Goal: Transaction & Acquisition: Book appointment/travel/reservation

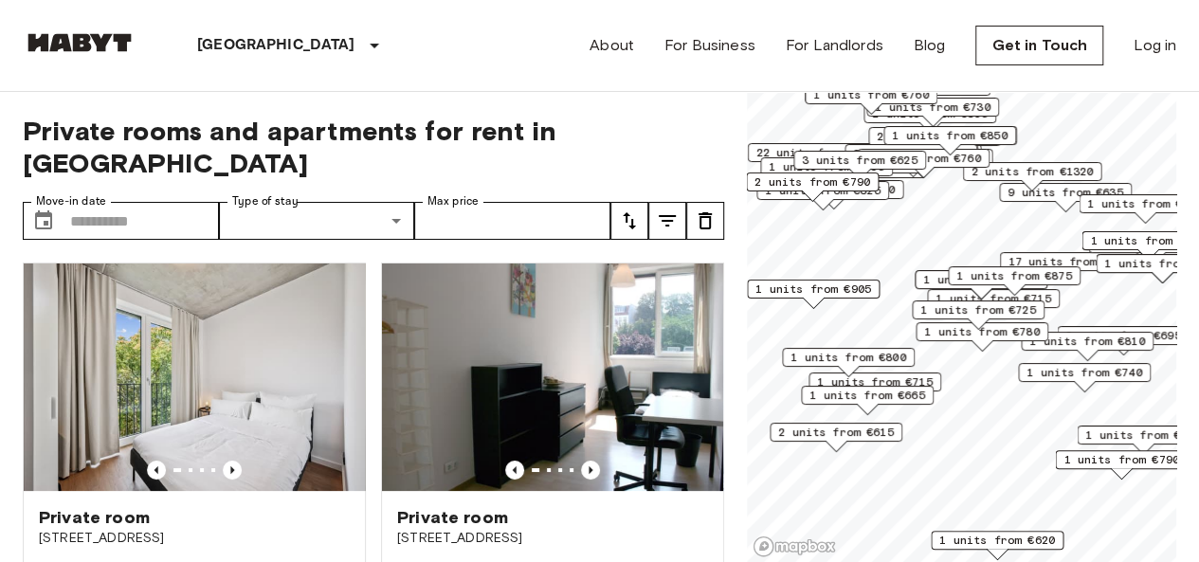
click at [837, 441] on div "Map marker" at bounding box center [835, 446] width 21 height 10
click at [830, 447] on div "Map marker" at bounding box center [835, 446] width 21 height 10
click at [835, 446] on div "Map marker" at bounding box center [835, 446] width 21 height 10
click at [841, 433] on span "2 units from €615" at bounding box center [836, 432] width 116 height 17
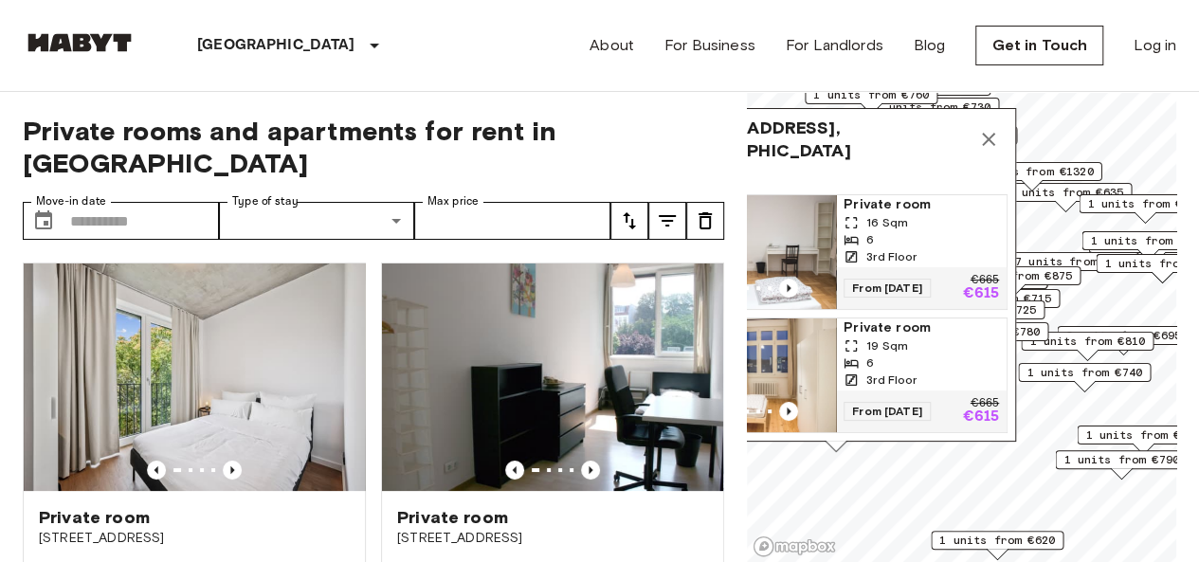
click at [801, 221] on img "Map marker" at bounding box center [750, 252] width 171 height 114
click at [495, 202] on input "Max price" at bounding box center [512, 221] width 196 height 38
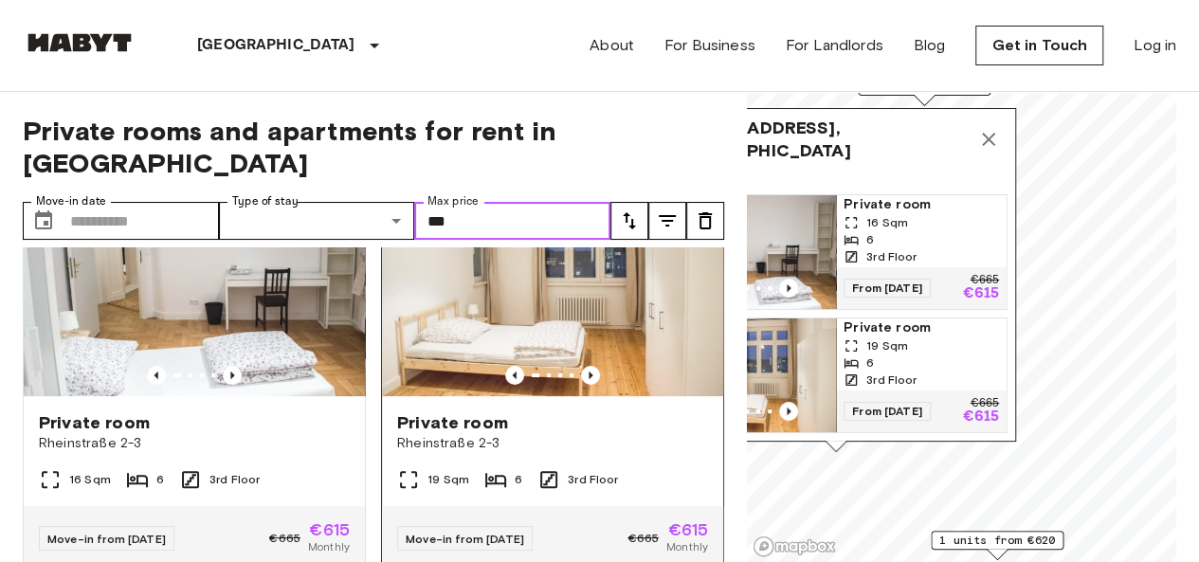
scroll to position [190, 0]
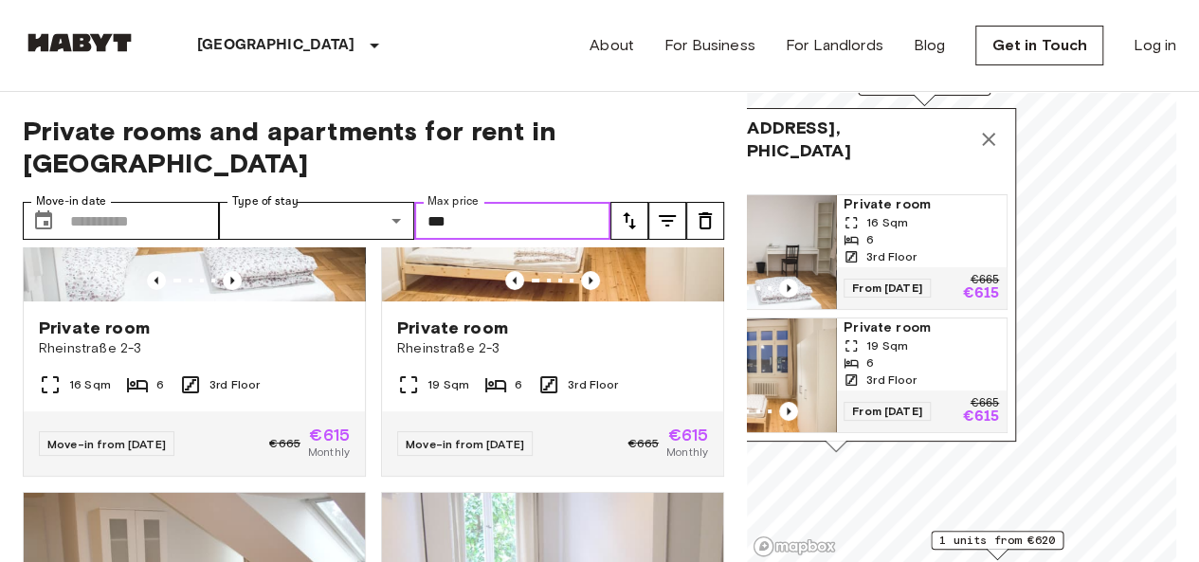
type input "***"
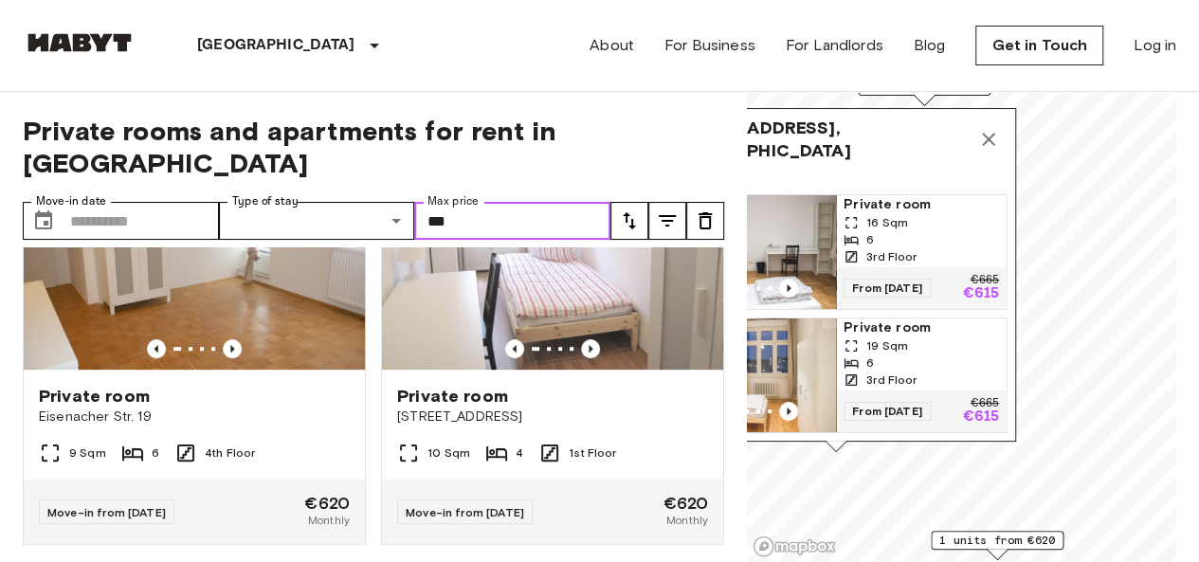
scroll to position [561, 0]
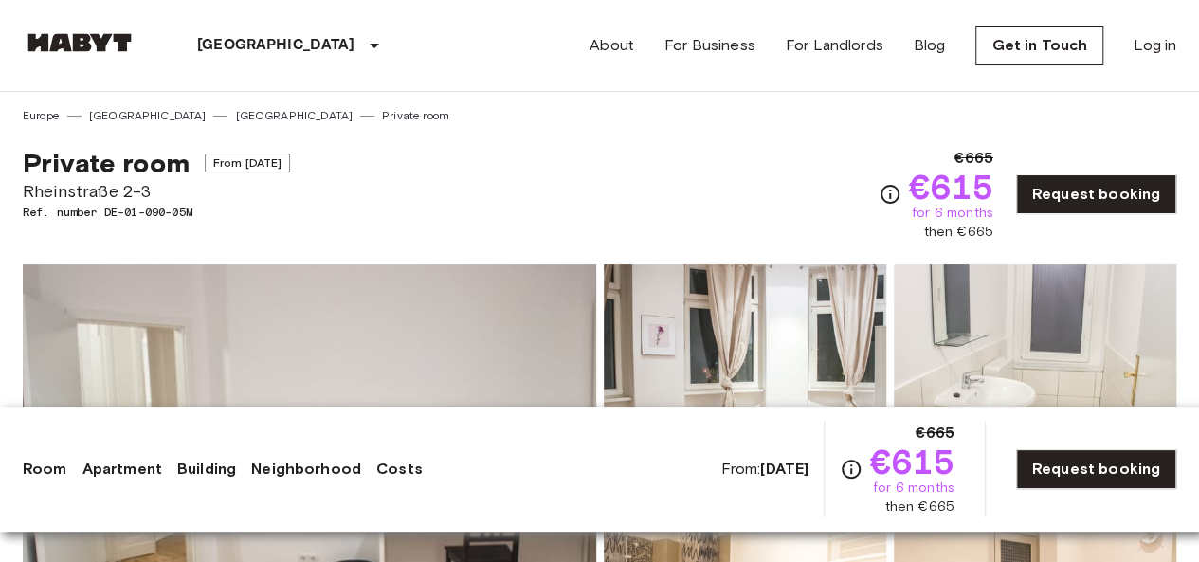
scroll to position [190, 0]
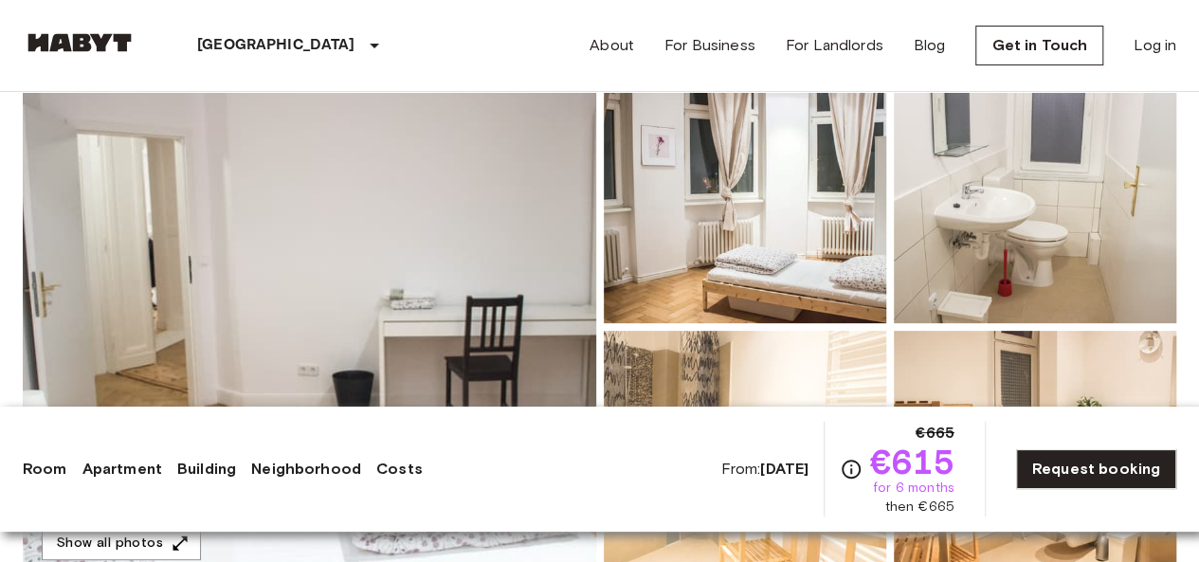
click at [459, 254] on img at bounding box center [309, 327] width 573 height 504
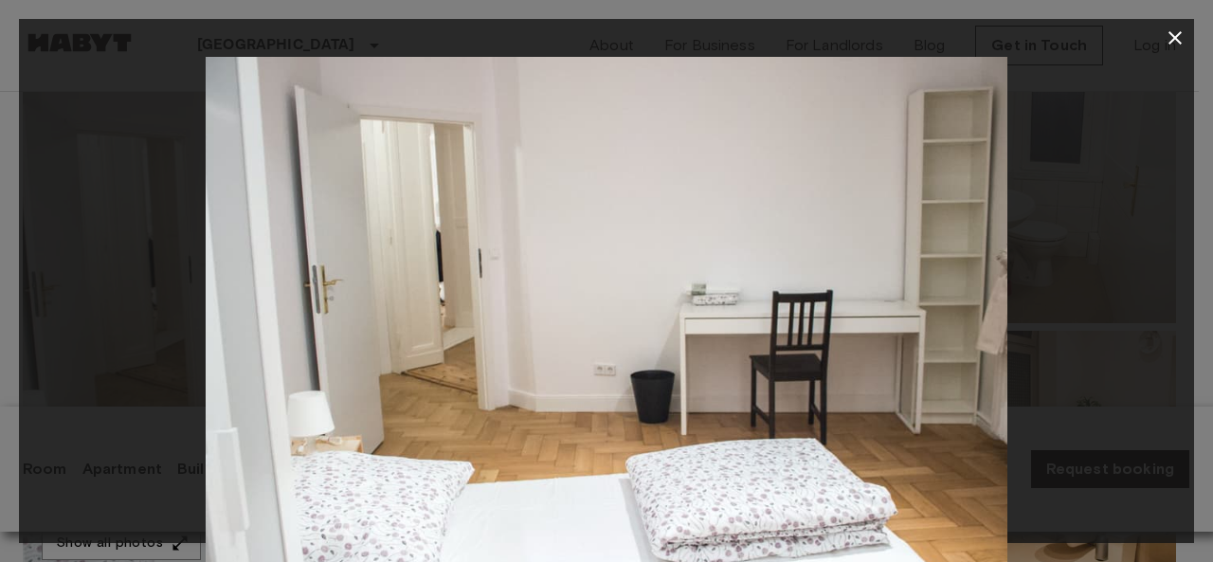
drag, startPoint x: 1076, startPoint y: 336, endPoint x: 858, endPoint y: 339, distance: 218.0
click at [859, 339] on div at bounding box center [606, 324] width 1175 height 534
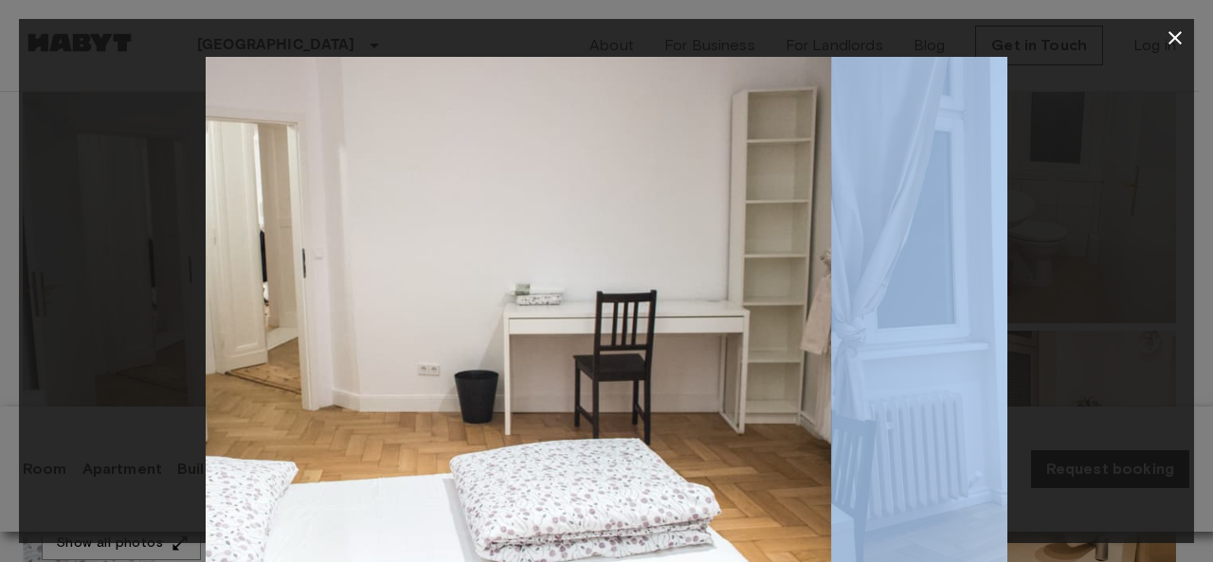
drag, startPoint x: 828, startPoint y: 342, endPoint x: 572, endPoint y: 344, distance: 255.9
click at [605, 350] on img at bounding box center [430, 324] width 802 height 534
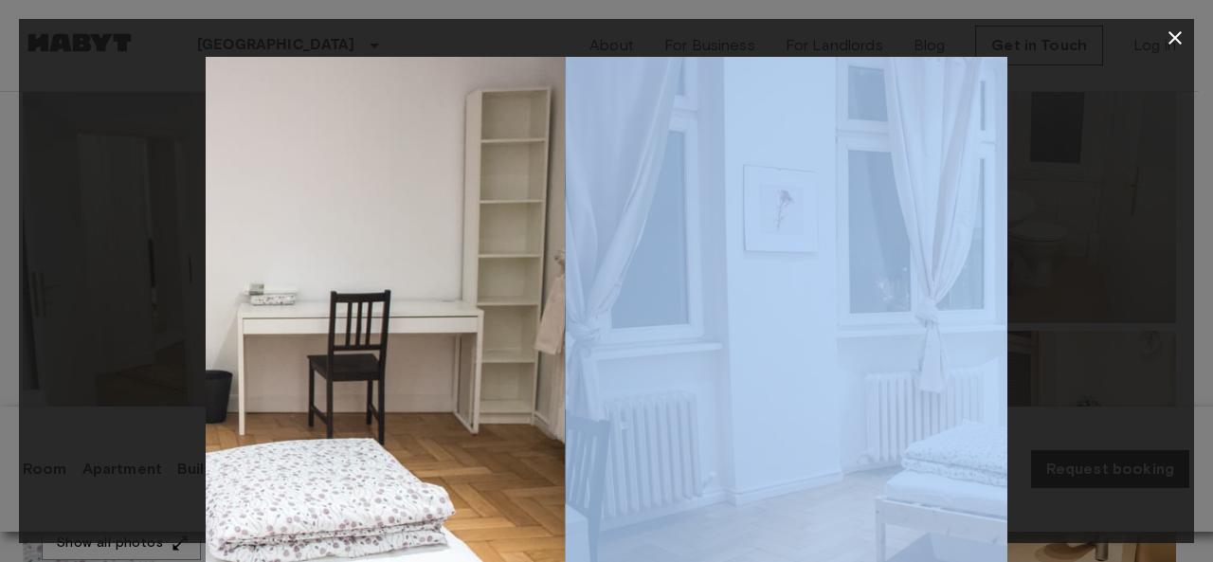
drag, startPoint x: 733, startPoint y: 339, endPoint x: 63, endPoint y: 342, distance: 669.9
click at [66, 342] on div at bounding box center [606, 324] width 1175 height 534
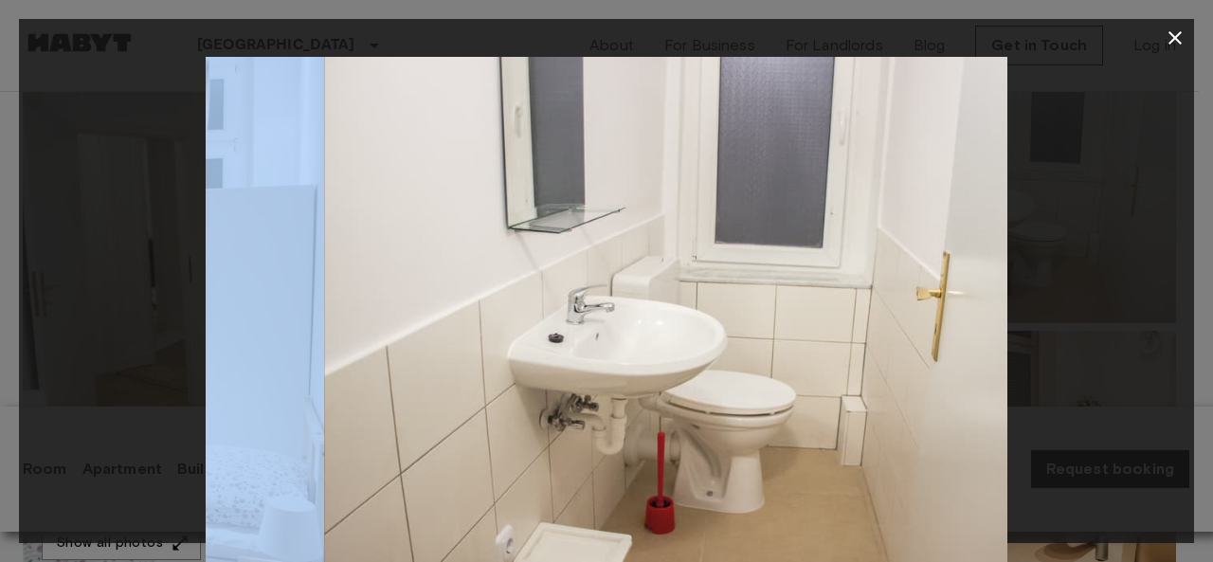
drag, startPoint x: 682, startPoint y: 321, endPoint x: 0, endPoint y: 318, distance: 682.3
click at [0, 318] on div "2 / 13" at bounding box center [606, 281] width 1213 height 562
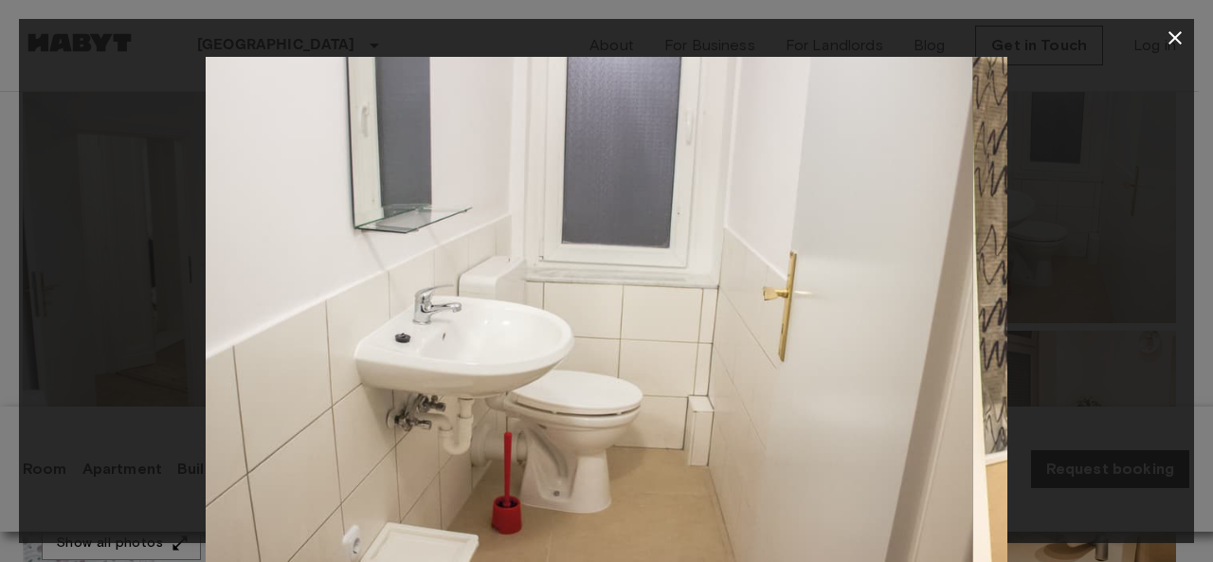
drag, startPoint x: 455, startPoint y: 319, endPoint x: 75, endPoint y: 321, distance: 380.0
click at [81, 322] on div at bounding box center [606, 324] width 1175 height 534
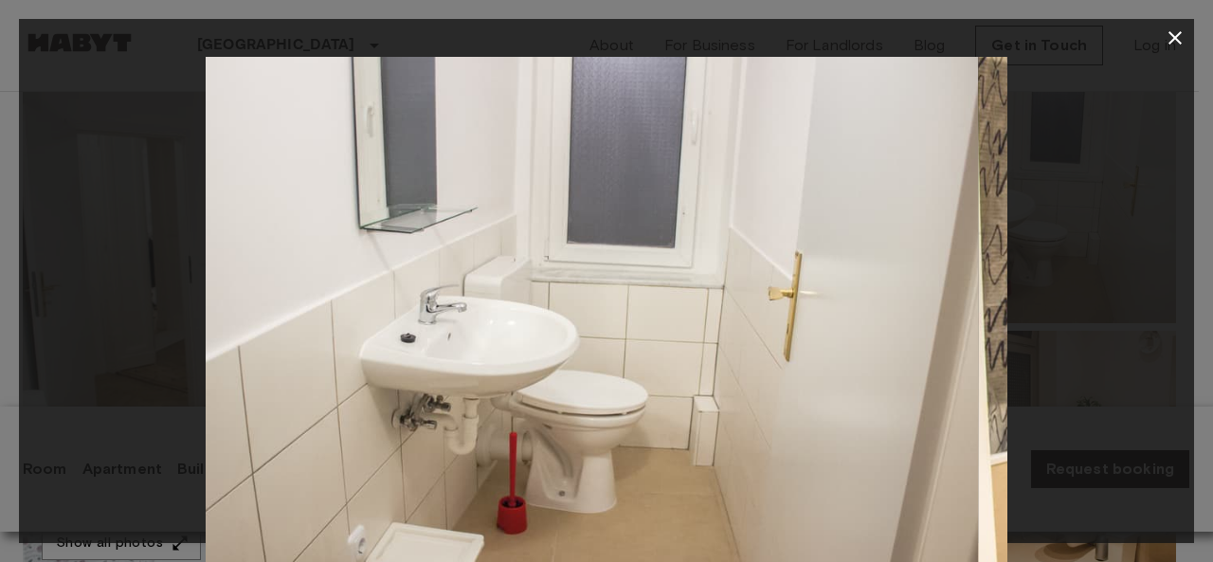
drag, startPoint x: 696, startPoint y: 323, endPoint x: 169, endPoint y: 302, distance: 527.3
click at [191, 304] on div at bounding box center [606, 324] width 1175 height 534
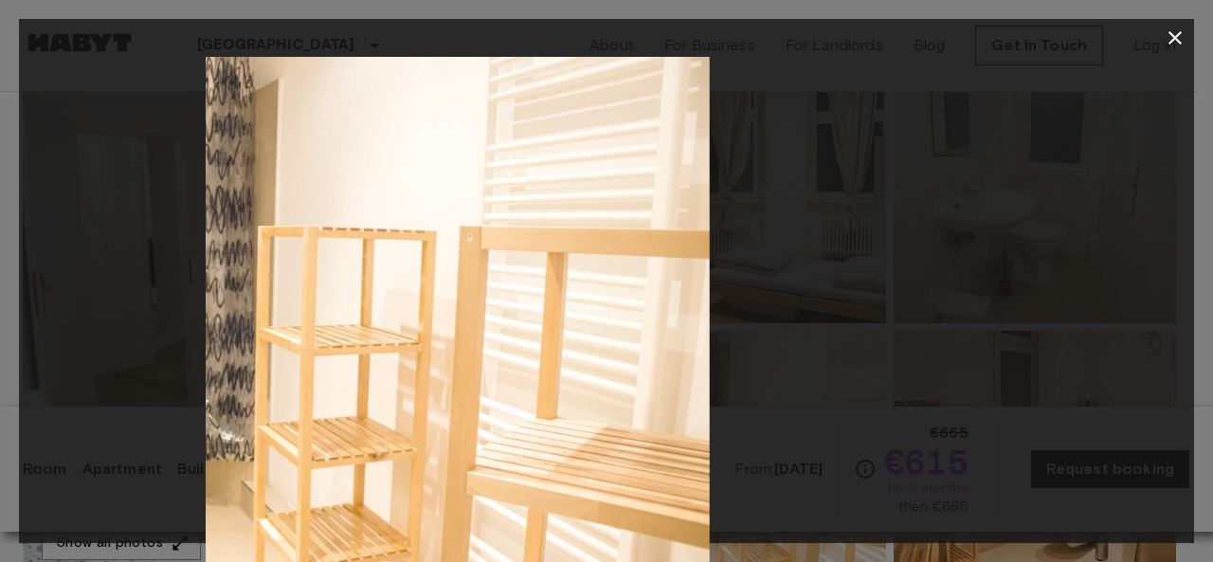
drag, startPoint x: 615, startPoint y: 304, endPoint x: 93, endPoint y: 290, distance: 522.3
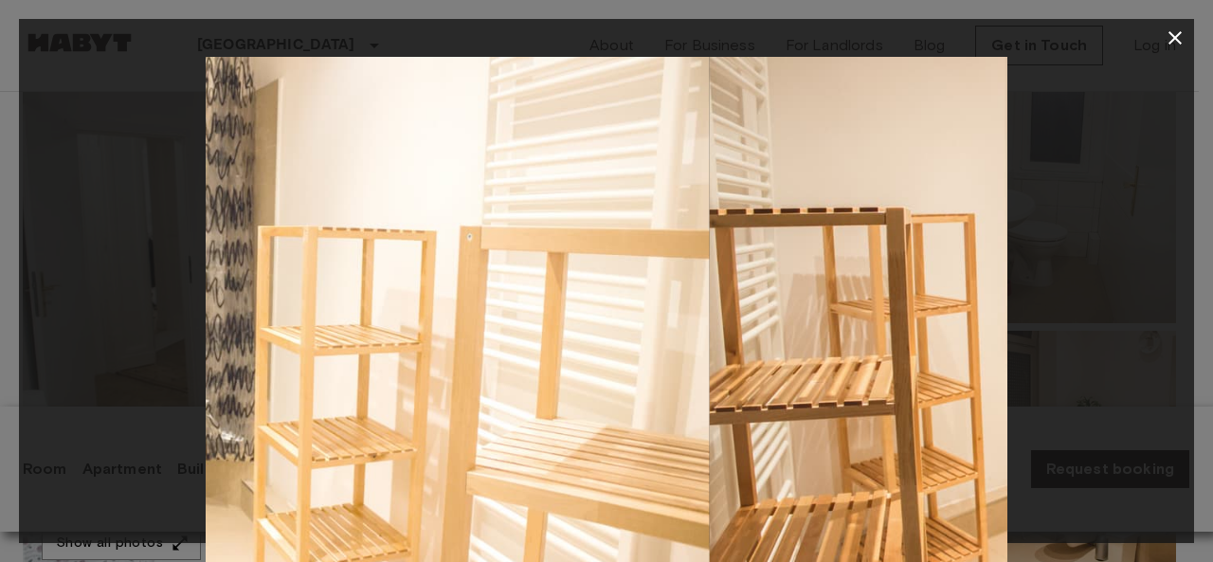
click at [113, 293] on div at bounding box center [606, 324] width 1175 height 534
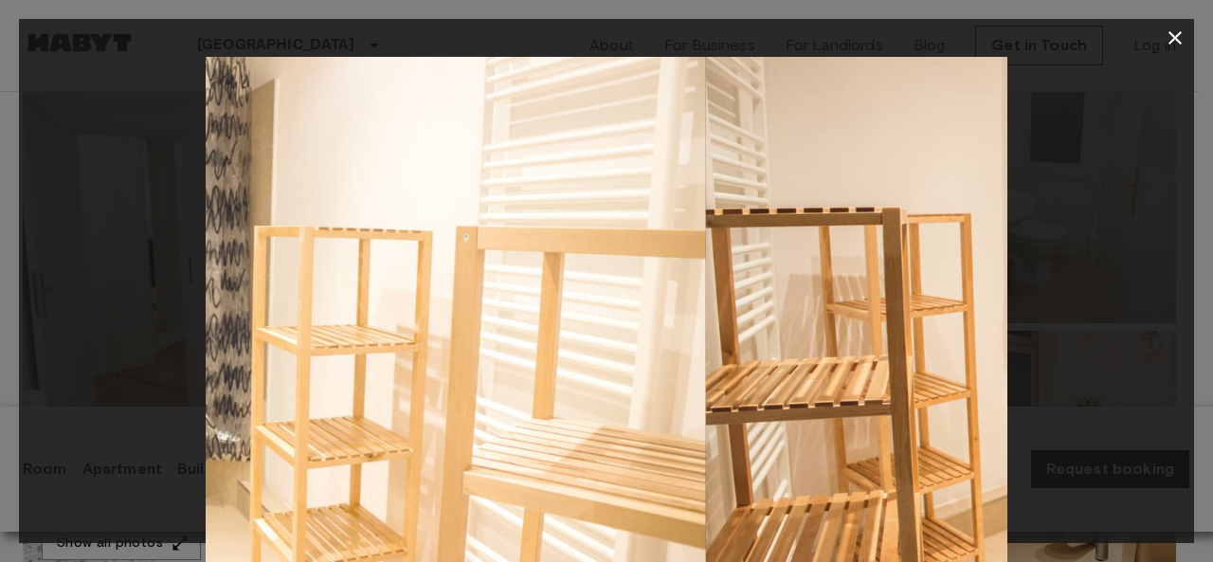
drag, startPoint x: 373, startPoint y: 288, endPoint x: 452, endPoint y: 257, distance: 84.6
click at [705, 257] on img at bounding box center [1106, 324] width 802 height 534
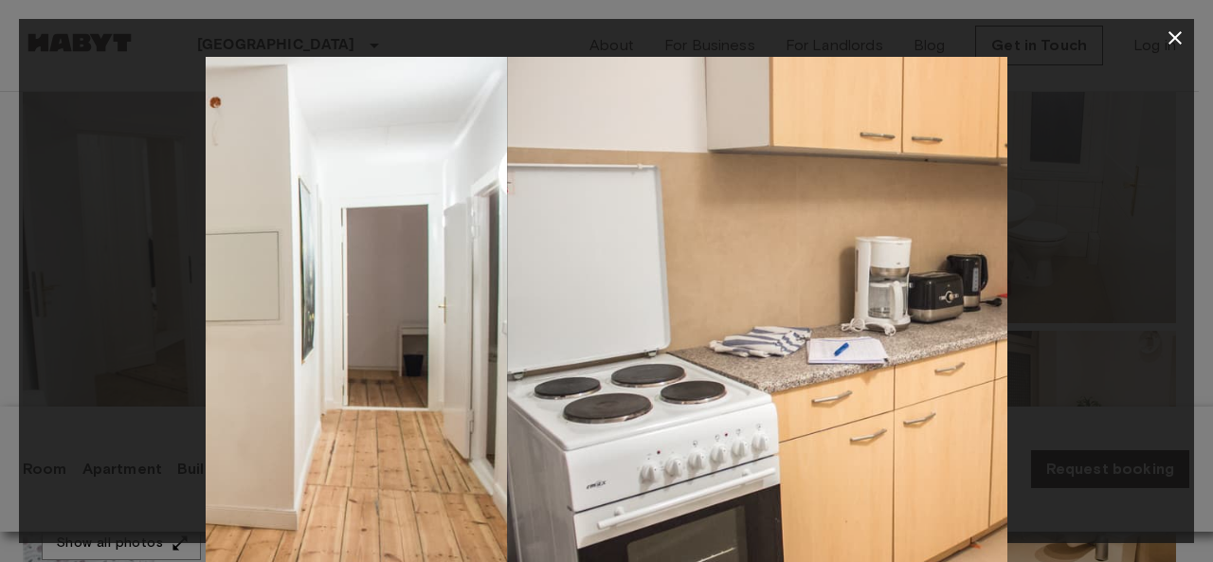
drag, startPoint x: 718, startPoint y: 258, endPoint x: 104, endPoint y: 243, distance: 614.2
click at [106, 243] on div at bounding box center [606, 324] width 1175 height 534
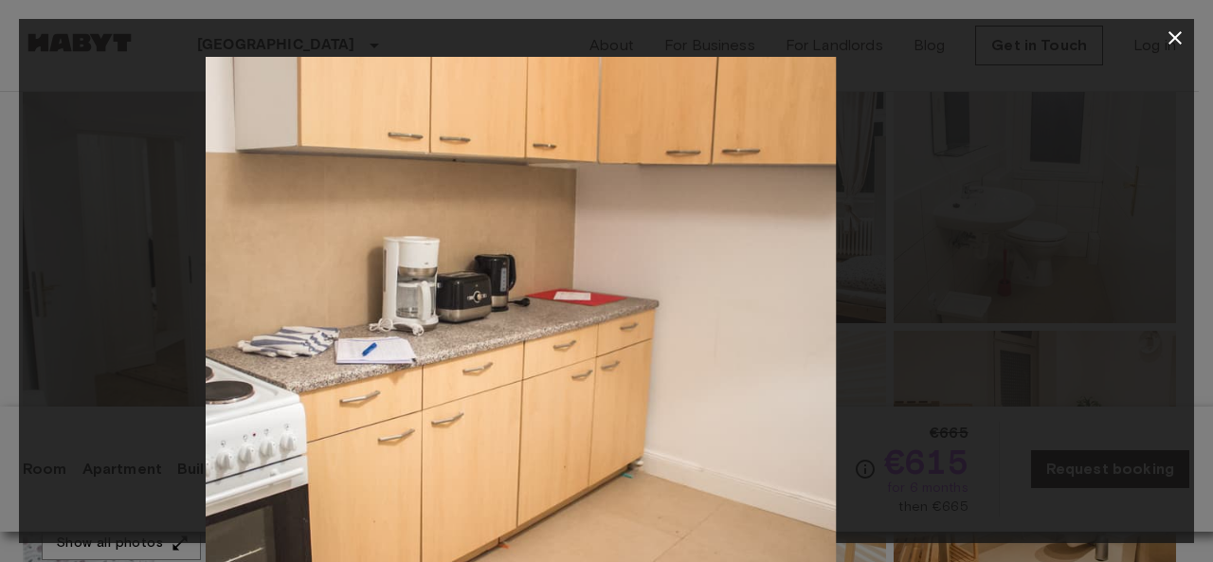
drag, startPoint x: 621, startPoint y: 240, endPoint x: 256, endPoint y: 245, distance: 364.9
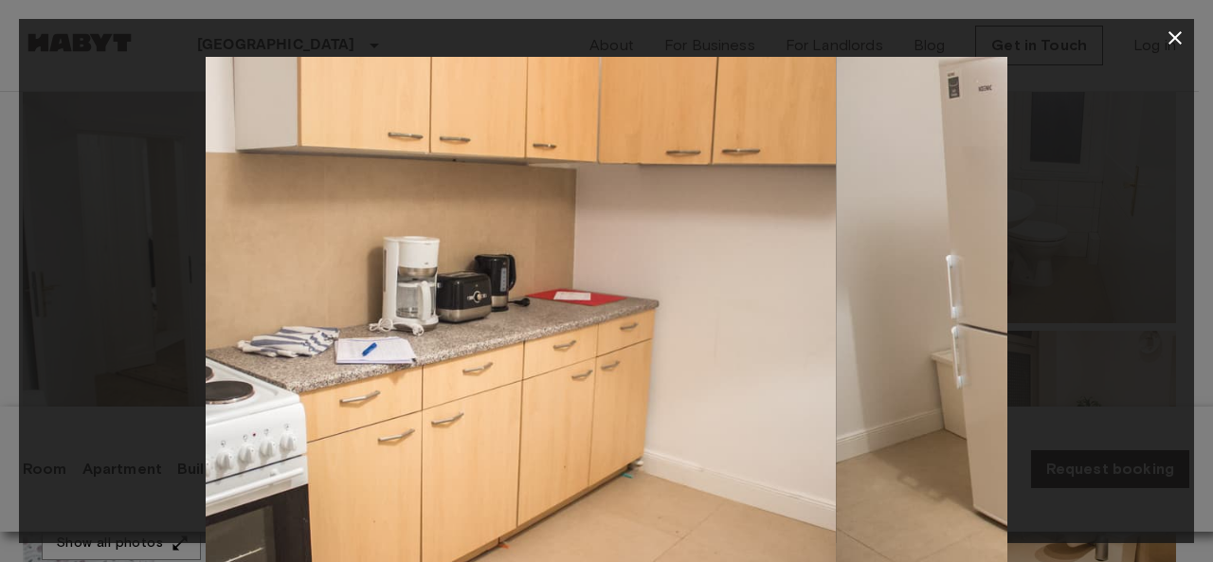
click at [258, 245] on img at bounding box center [436, 324] width 802 height 534
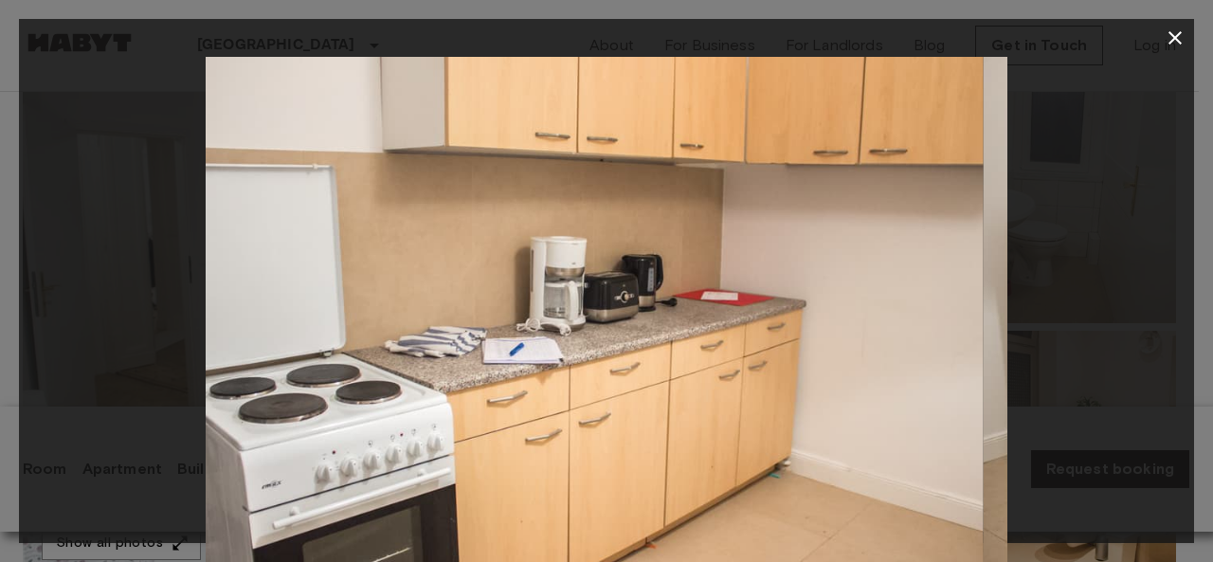
drag, startPoint x: 705, startPoint y: 245, endPoint x: 225, endPoint y: 235, distance: 480.5
click at [241, 238] on img at bounding box center [583, 324] width 802 height 534
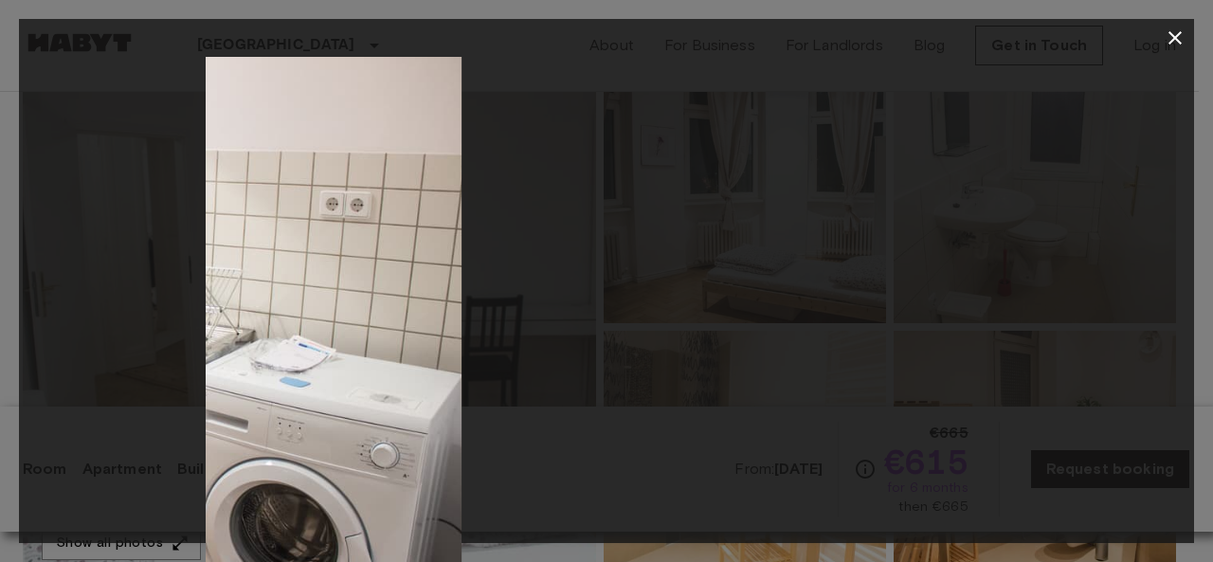
drag, startPoint x: 825, startPoint y: 258, endPoint x: 234, endPoint y: 245, distance: 591.4
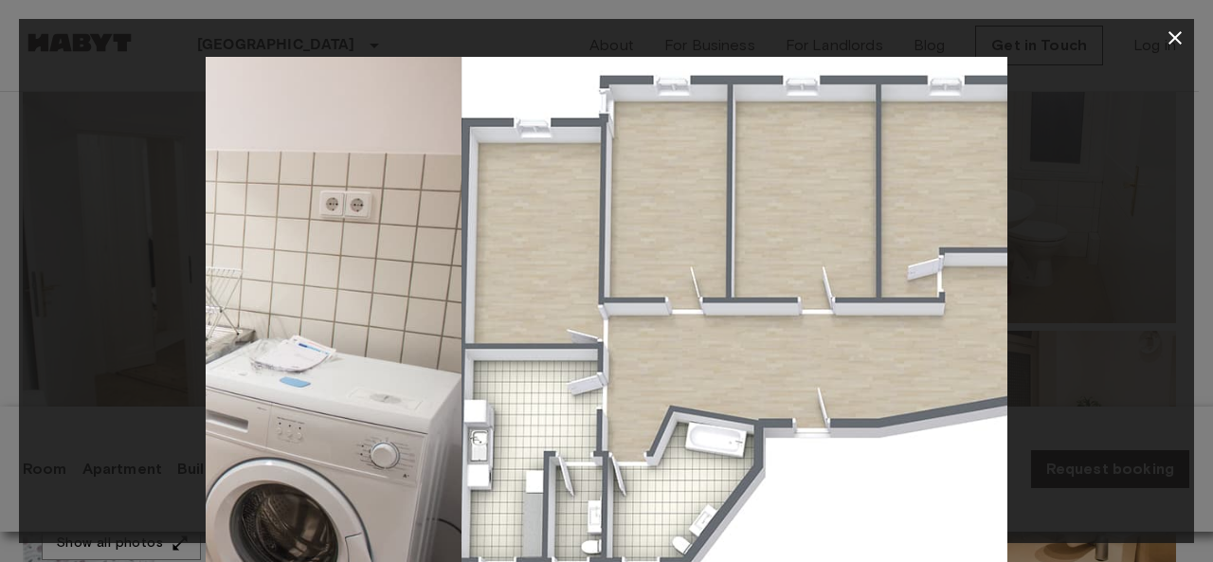
click at [234, 245] on img at bounding box center [61, 324] width 802 height 534
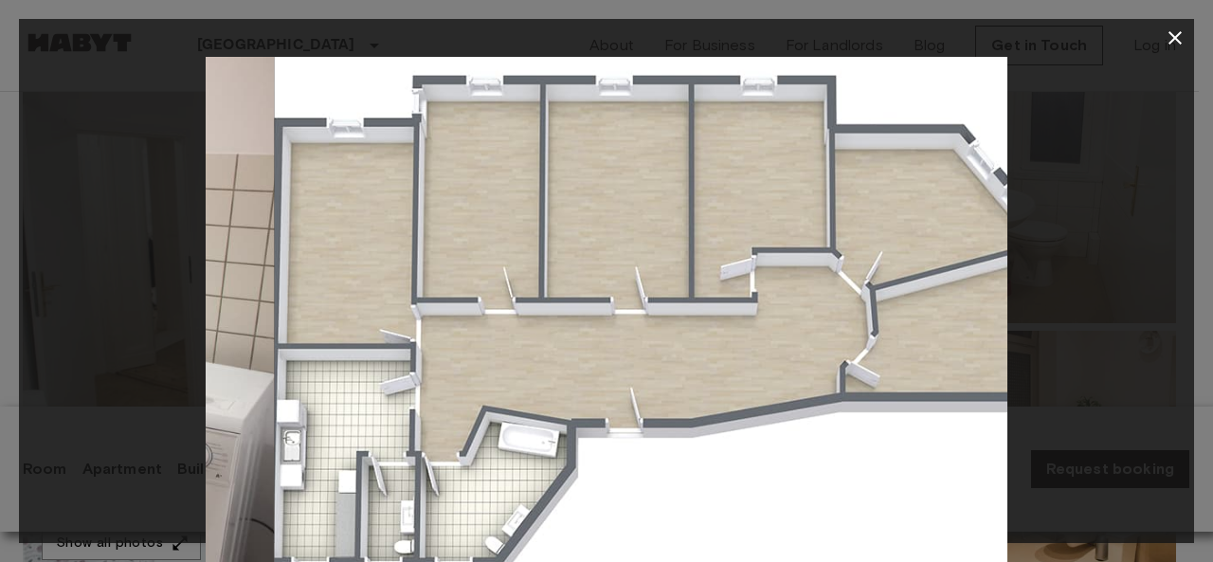
drag, startPoint x: 848, startPoint y: 171, endPoint x: 377, endPoint y: 179, distance: 471.0
click at [379, 180] on img at bounding box center [676, 324] width 802 height 534
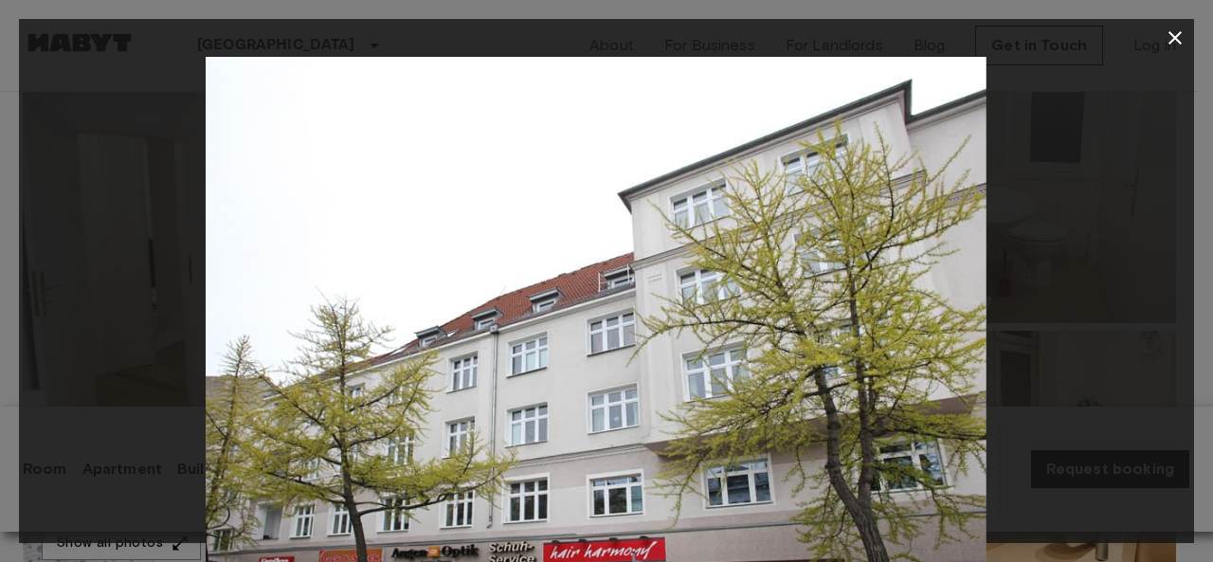
drag, startPoint x: 617, startPoint y: 286, endPoint x: 624, endPoint y: 254, distance: 32.9
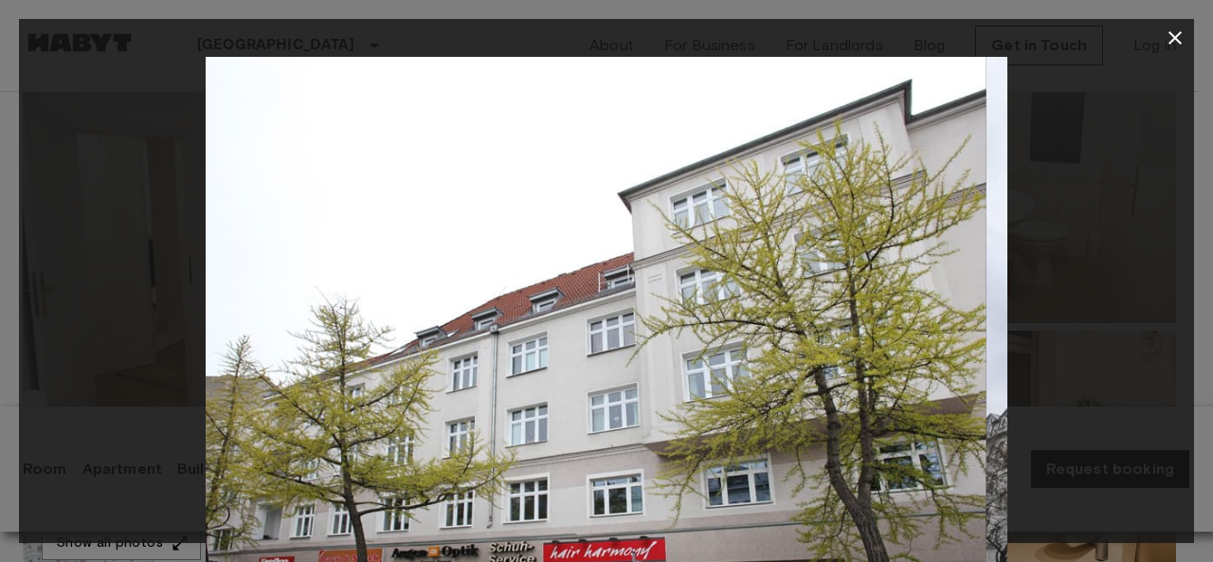
click at [605, 190] on img at bounding box center [586, 324] width 802 height 534
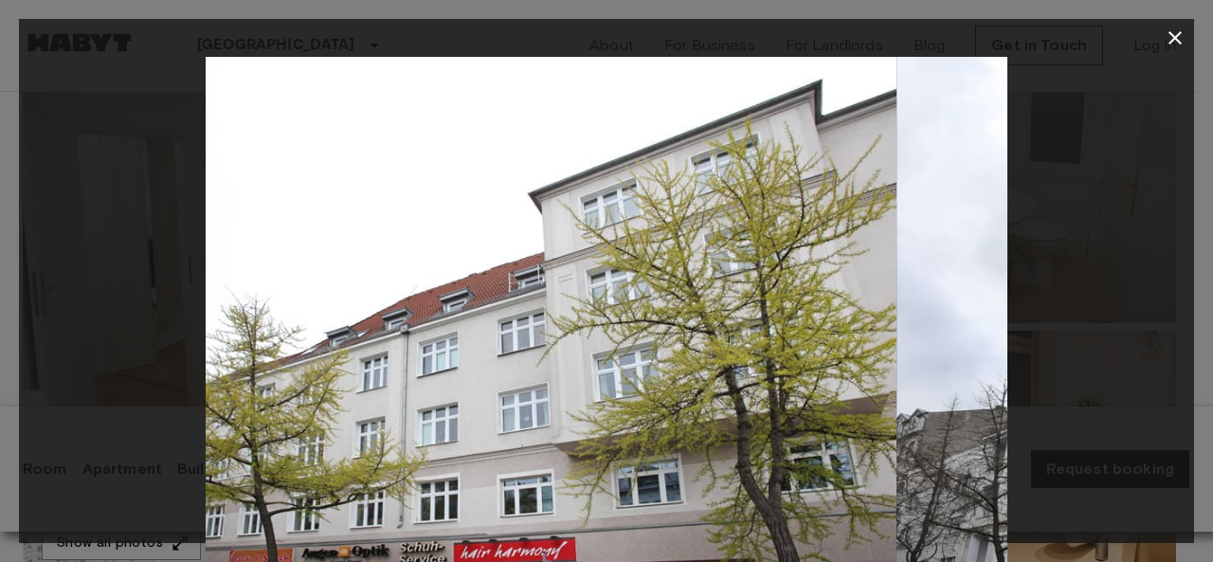
drag, startPoint x: 665, startPoint y: 256, endPoint x: 223, endPoint y: 234, distance: 443.1
click at [235, 238] on img at bounding box center [497, 324] width 802 height 534
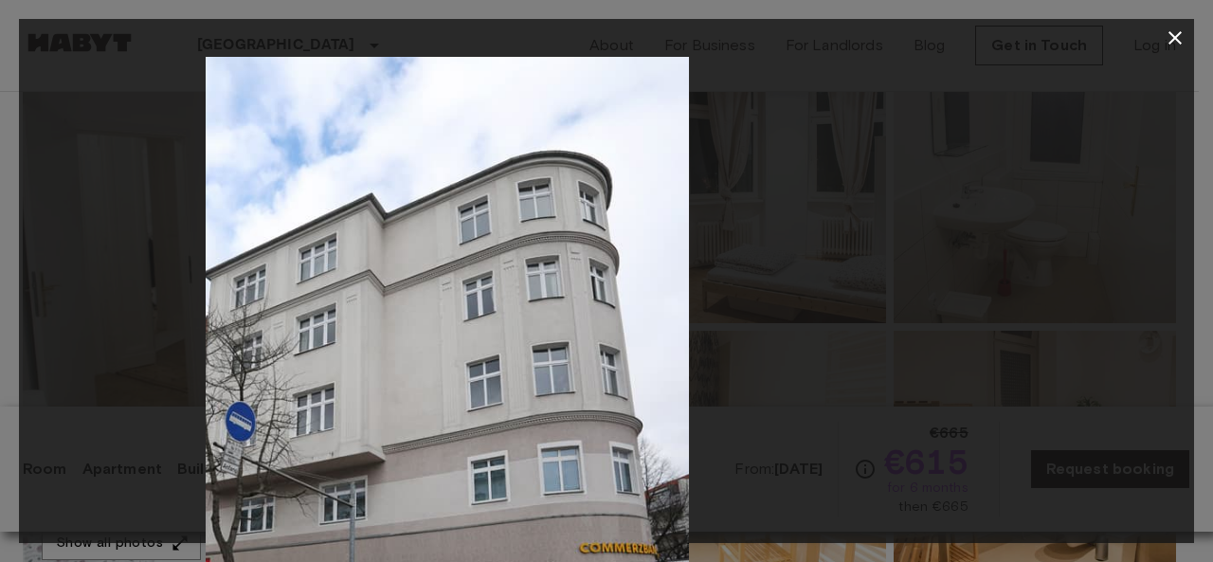
drag, startPoint x: 574, startPoint y: 244, endPoint x: 168, endPoint y: 219, distance: 407.3
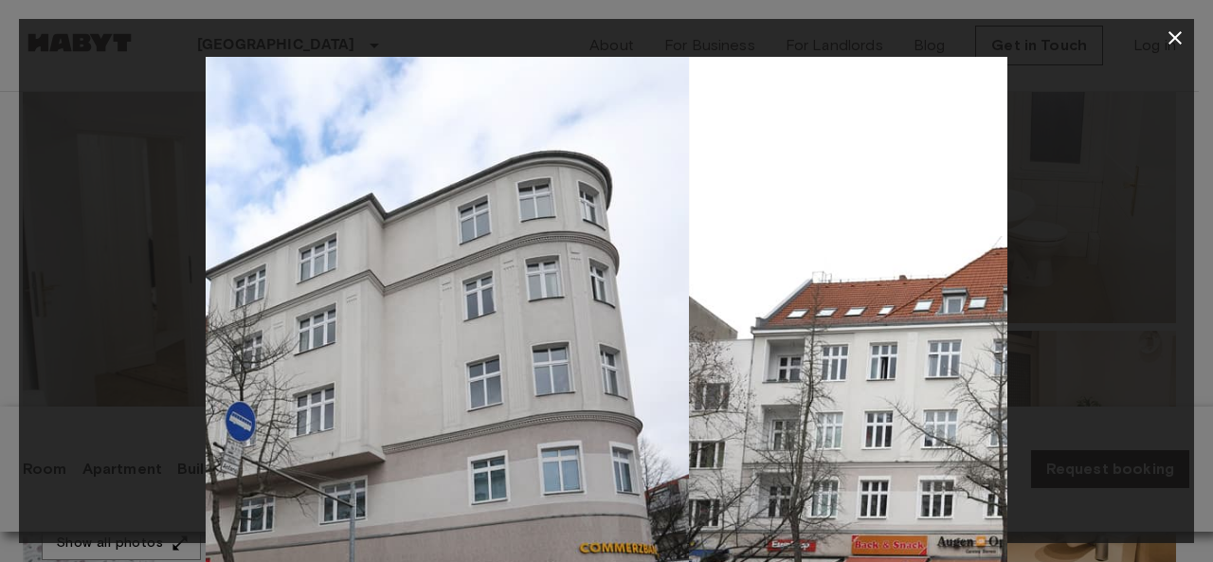
click at [243, 226] on img at bounding box center [288, 324] width 802 height 534
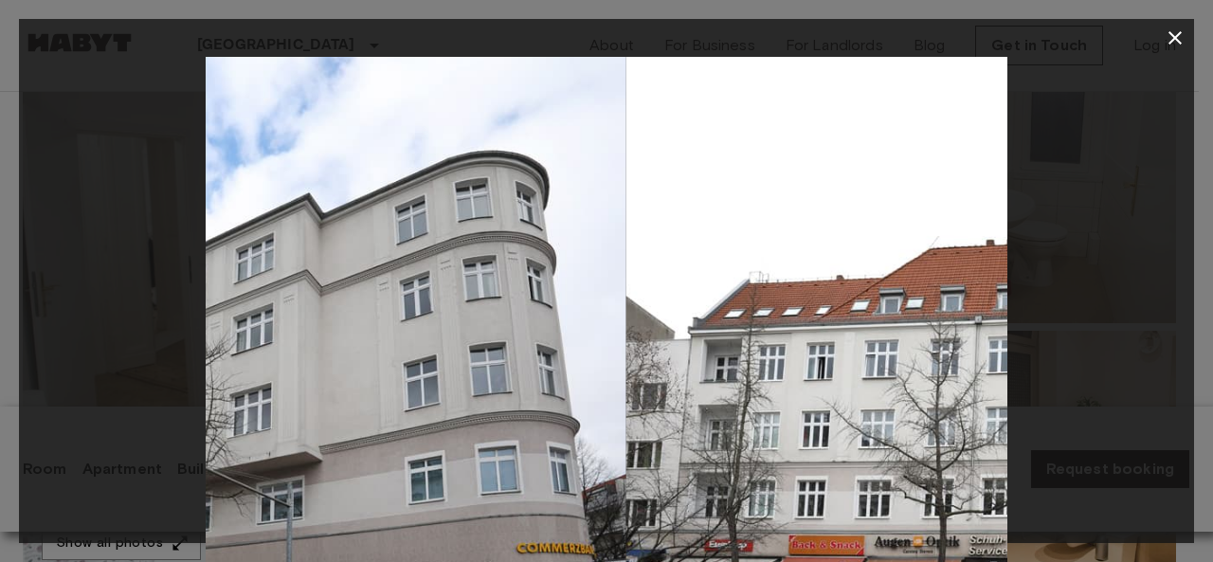
drag, startPoint x: 629, startPoint y: 260, endPoint x: 243, endPoint y: 228, distance: 387.9
click at [248, 230] on img at bounding box center [226, 324] width 802 height 534
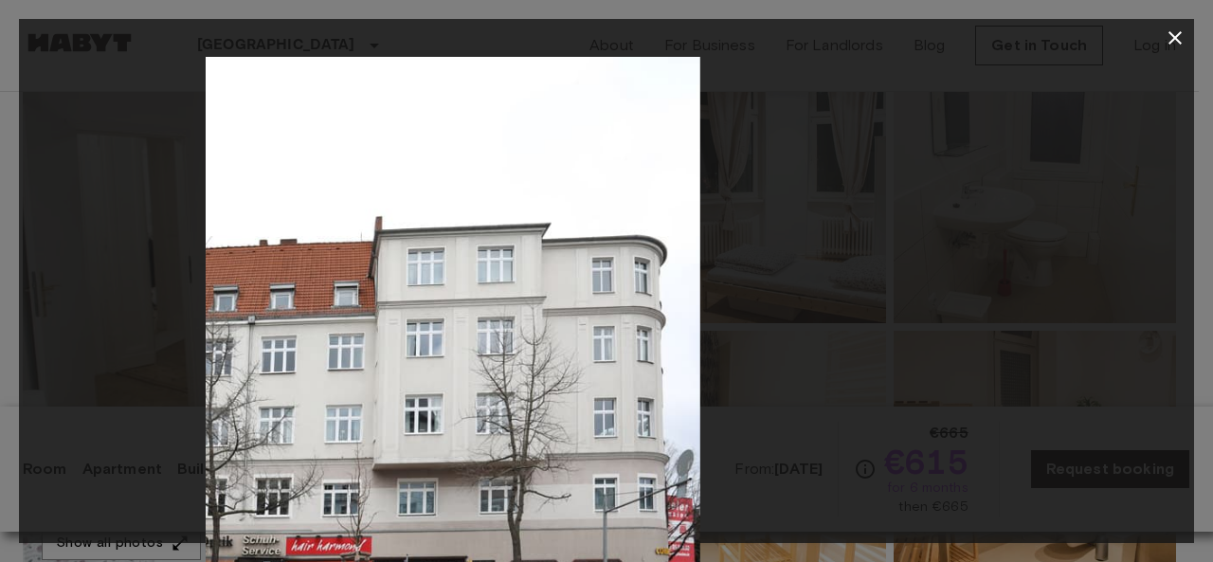
drag, startPoint x: 681, startPoint y: 251, endPoint x: 195, endPoint y: 232, distance: 486.5
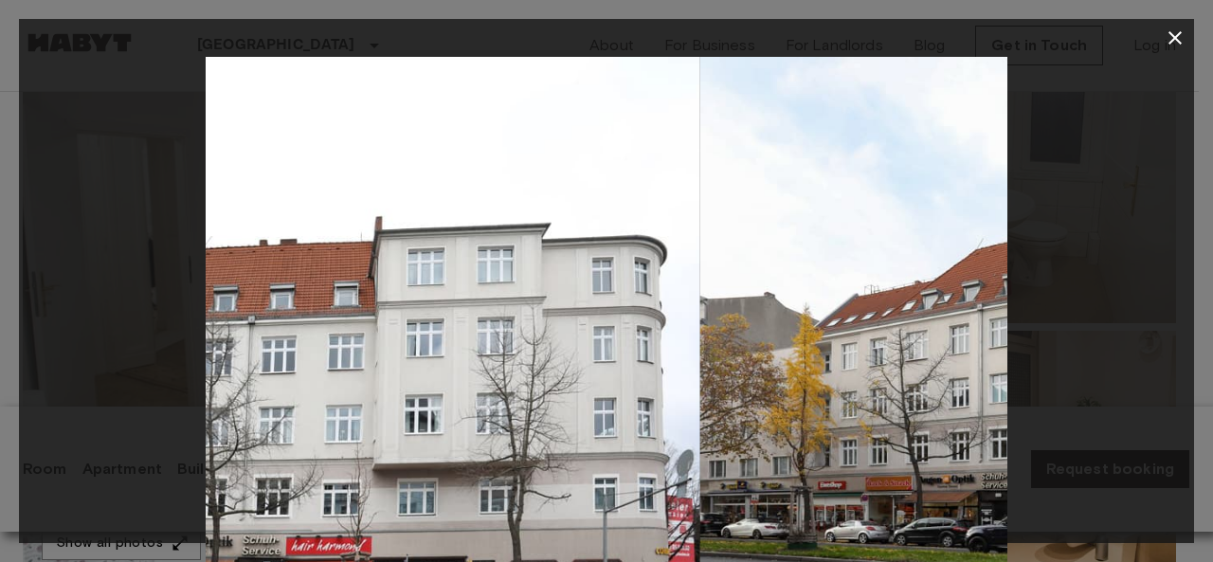
click at [197, 232] on div at bounding box center [606, 324] width 1175 height 534
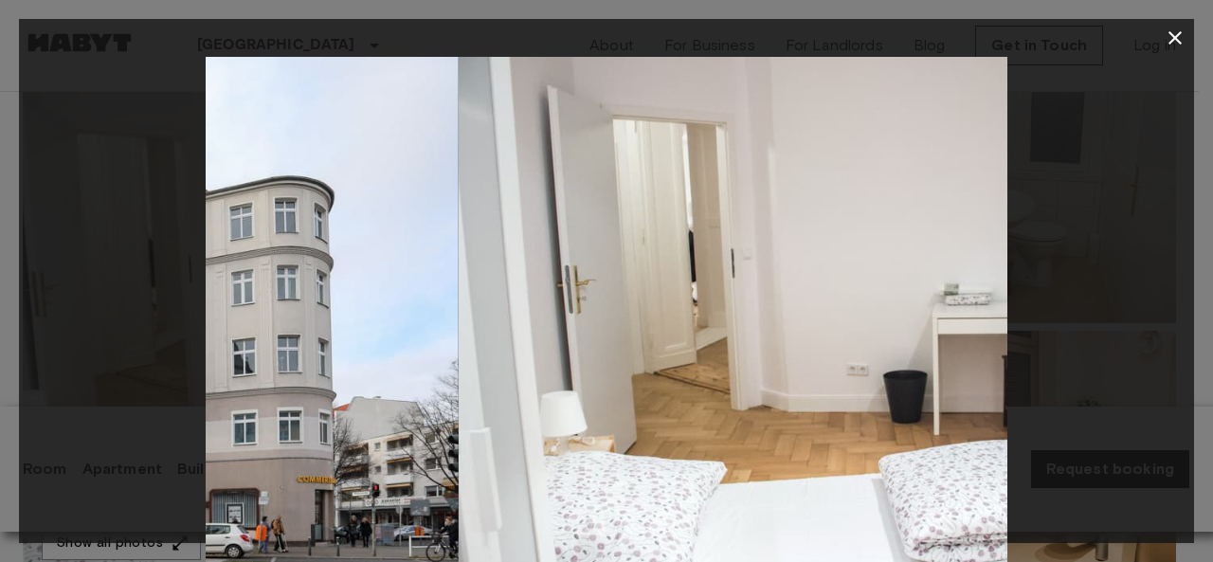
drag, startPoint x: 756, startPoint y: 270, endPoint x: 170, endPoint y: 236, distance: 587.5
click at [175, 238] on div at bounding box center [606, 324] width 1175 height 534
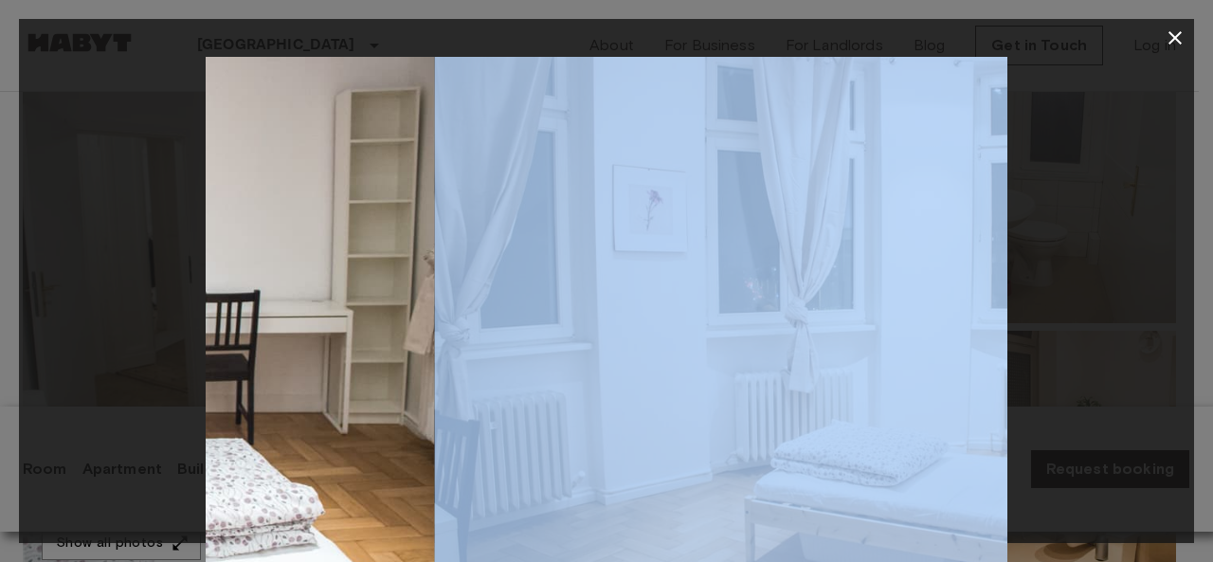
drag, startPoint x: 620, startPoint y: 236, endPoint x: 34, endPoint y: 239, distance: 585.6
click at [36, 240] on div at bounding box center [606, 324] width 1175 height 534
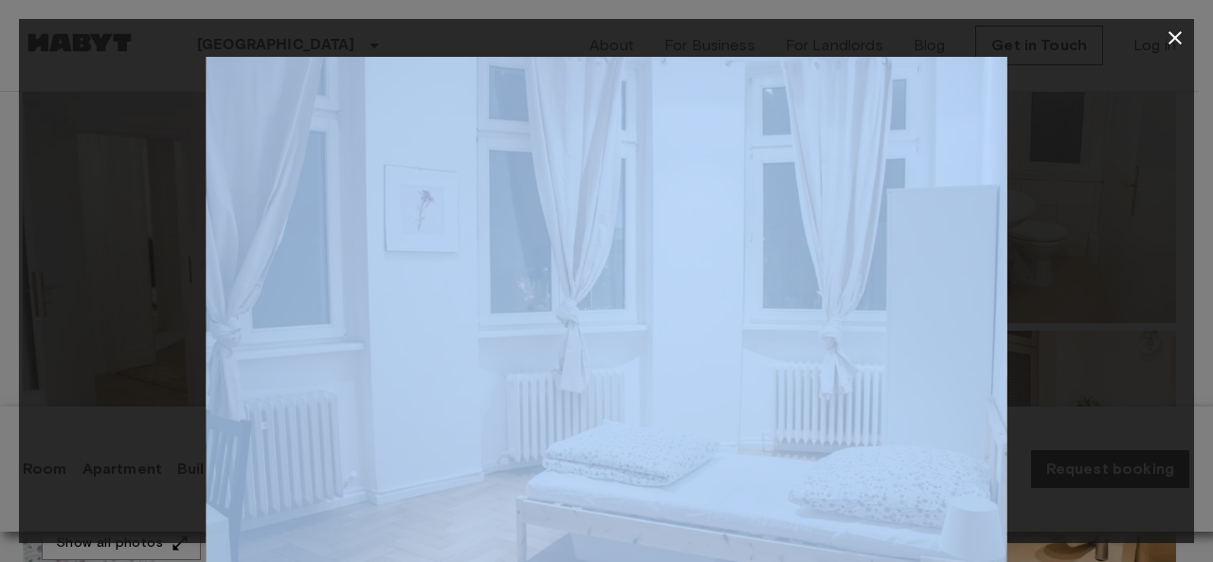
click at [1175, 33] on icon "button" at bounding box center [1175, 38] width 23 height 23
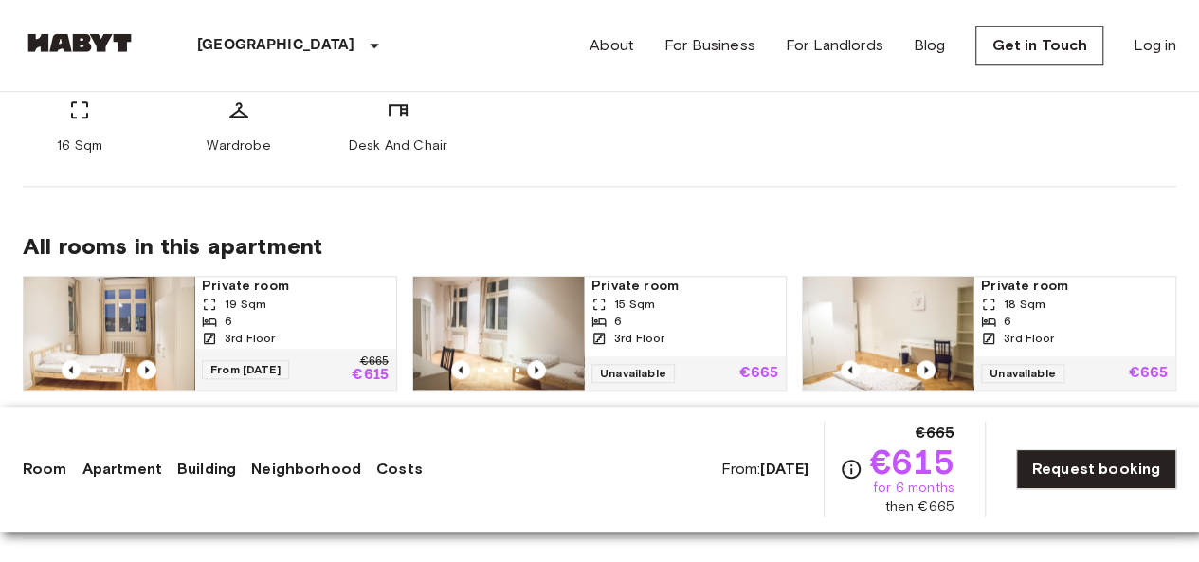
scroll to position [1042, 0]
